Goal: Task Accomplishment & Management: Manage account settings

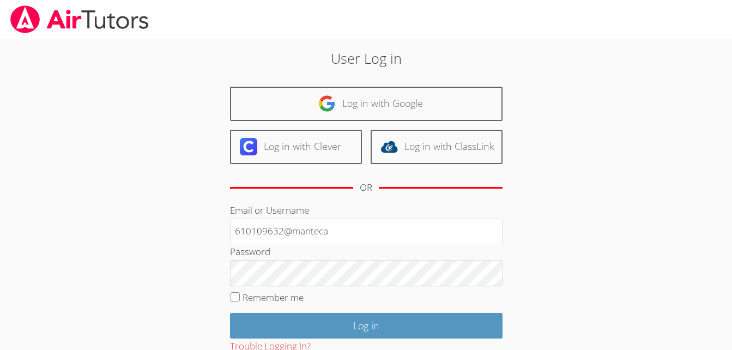
type input "610109632@manteca"
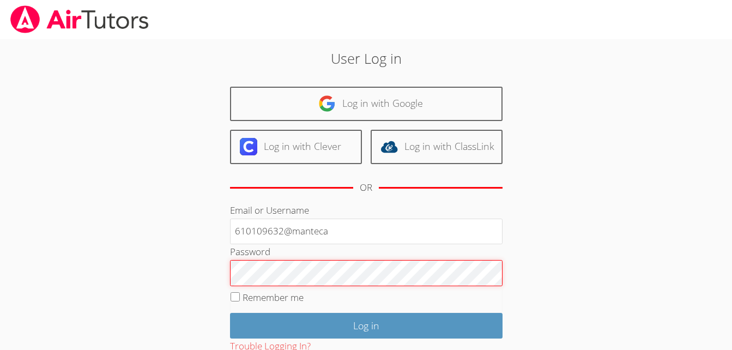
click at [230, 313] on input "Log in" at bounding box center [366, 326] width 273 height 26
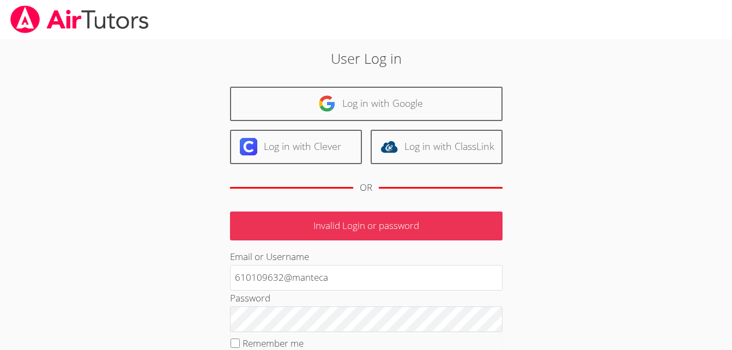
click at [374, 305] on div "Password" at bounding box center [366, 311] width 273 height 41
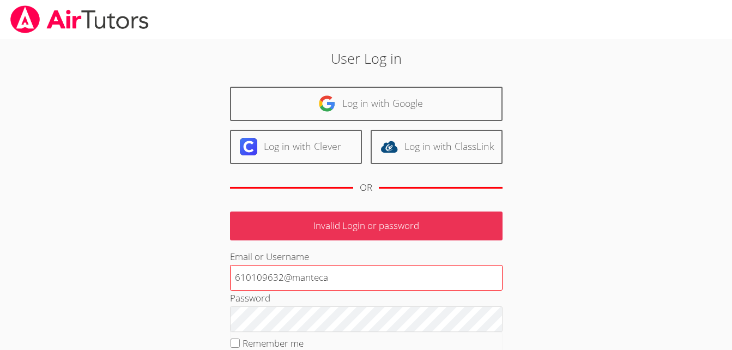
click at [407, 271] on input "610109632@manteca" at bounding box center [366, 278] width 273 height 26
